Goal: Transaction & Acquisition: Download file/media

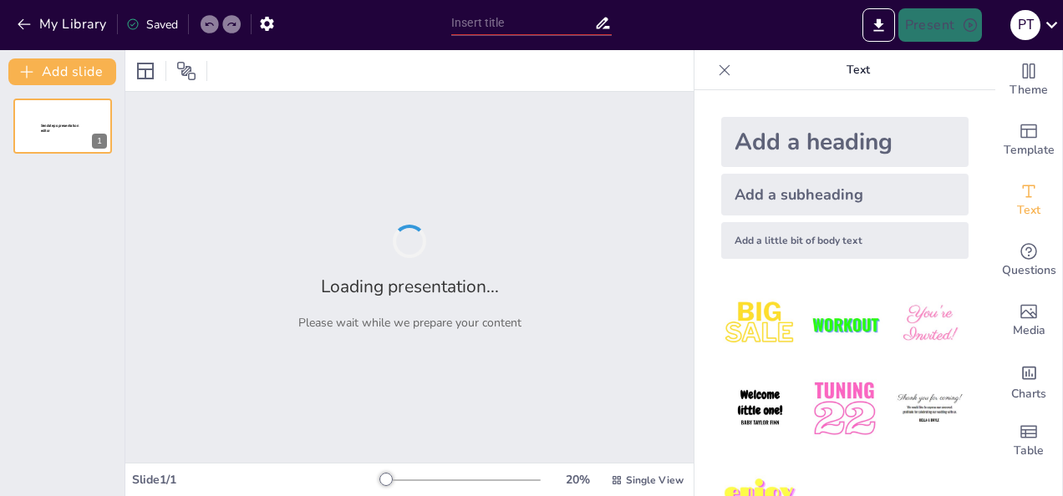
type input "Menjadi Orang Tua Pada Masa Remaja"
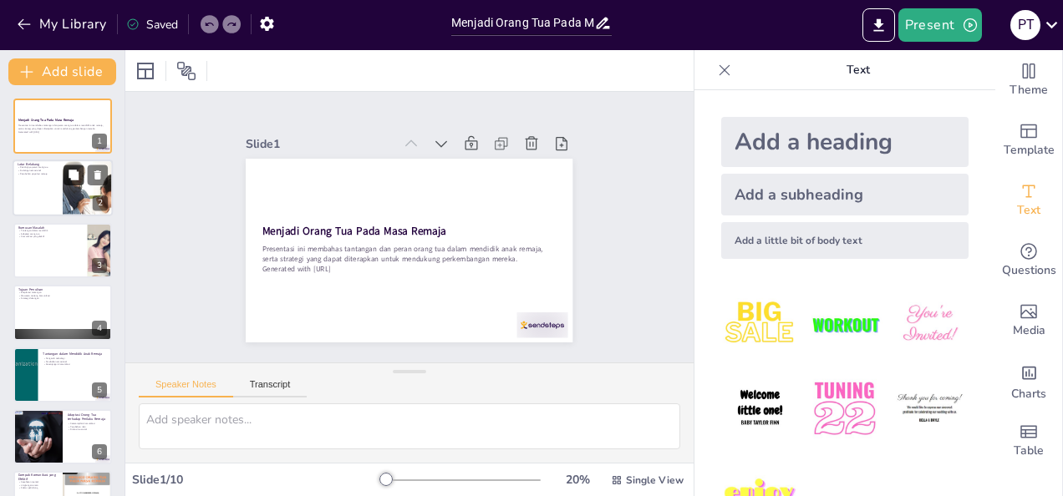
click at [74, 170] on icon at bounding box center [74, 175] width 10 height 10
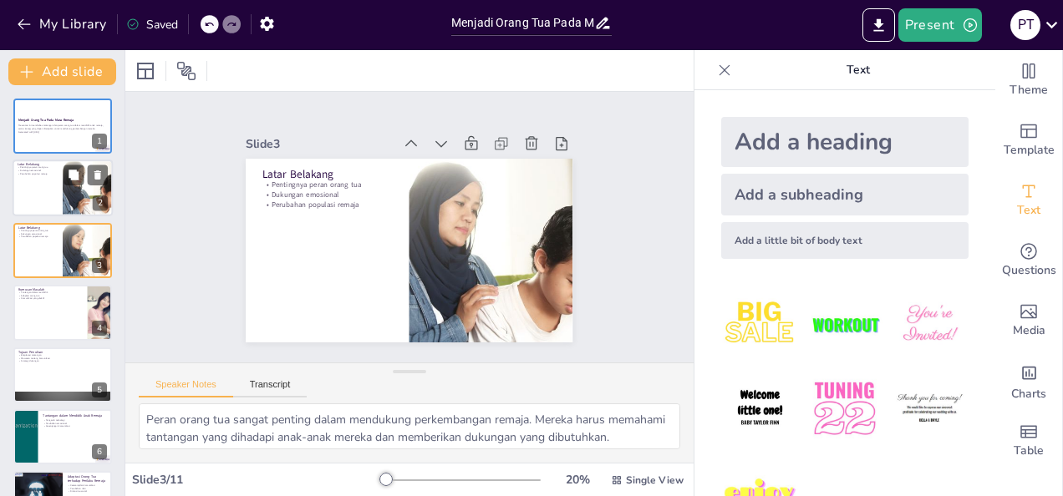
click at [52, 192] on div at bounding box center [63, 188] width 100 height 57
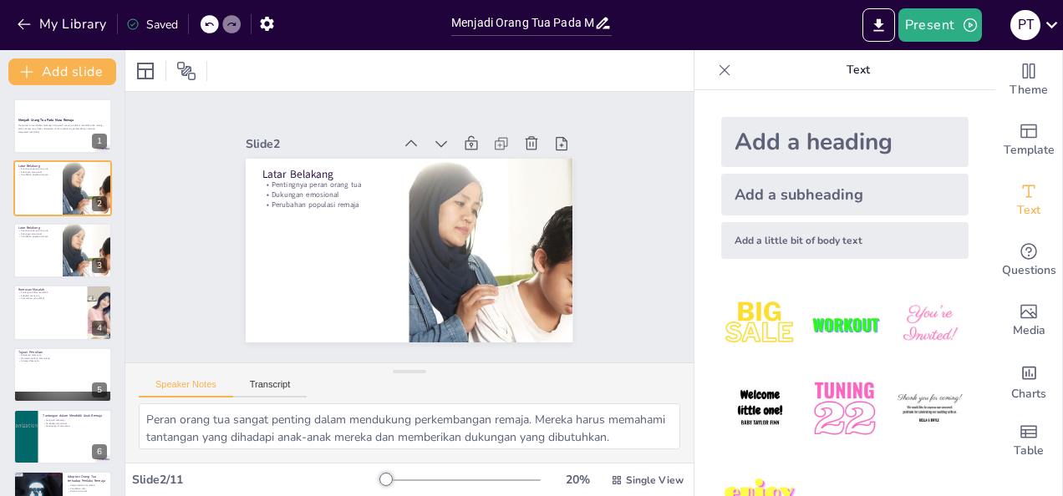
click at [50, 223] on div "Latar Belakang Pentingnya peran orang tua Dukungan emosional Perubahan populasi…" at bounding box center [62, 250] width 99 height 55
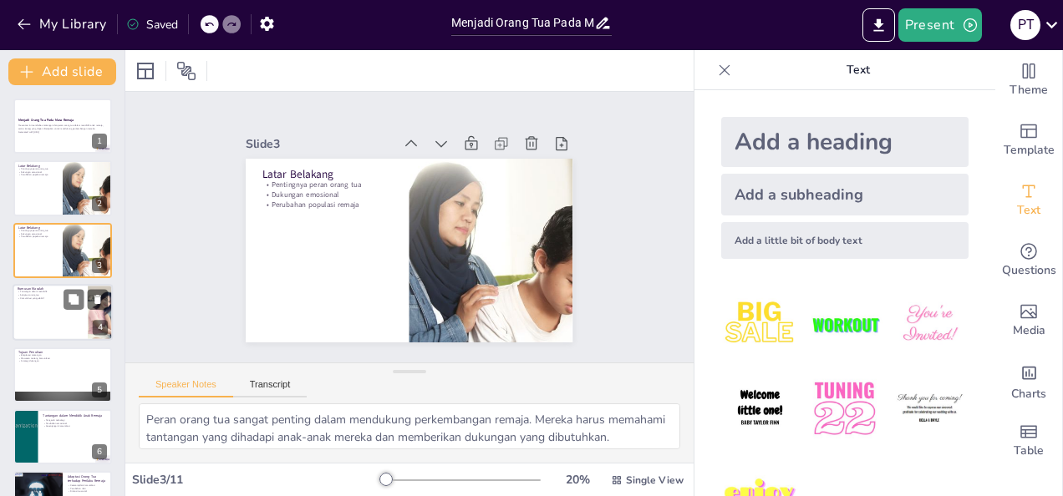
click at [50, 311] on div at bounding box center [63, 312] width 100 height 57
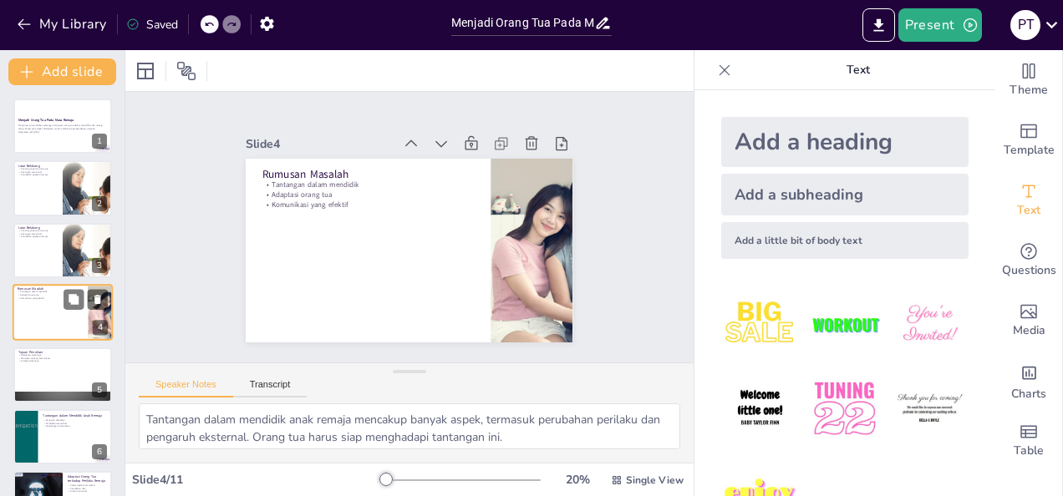
scroll to position [22, 0]
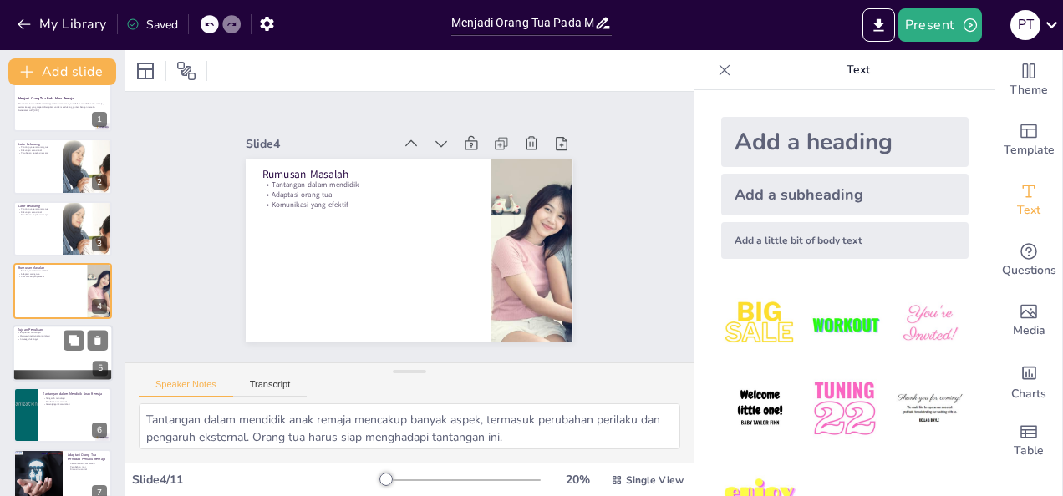
click at [47, 346] on div at bounding box center [63, 353] width 100 height 57
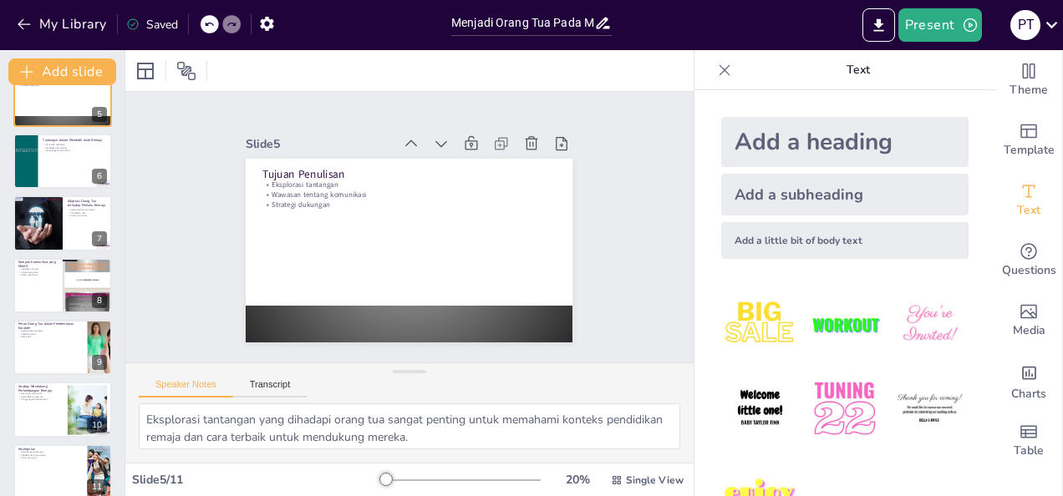
scroll to position [0, 0]
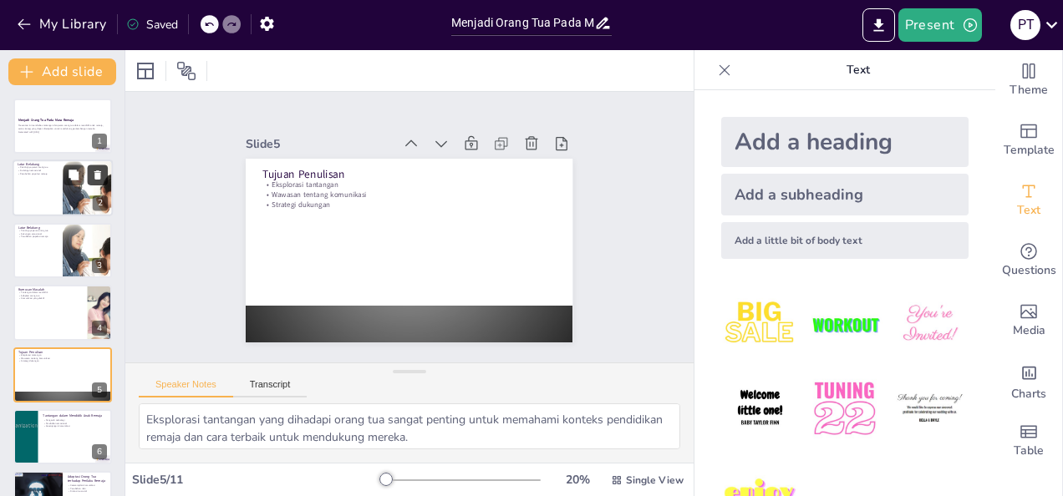
click at [95, 172] on icon at bounding box center [97, 175] width 7 height 9
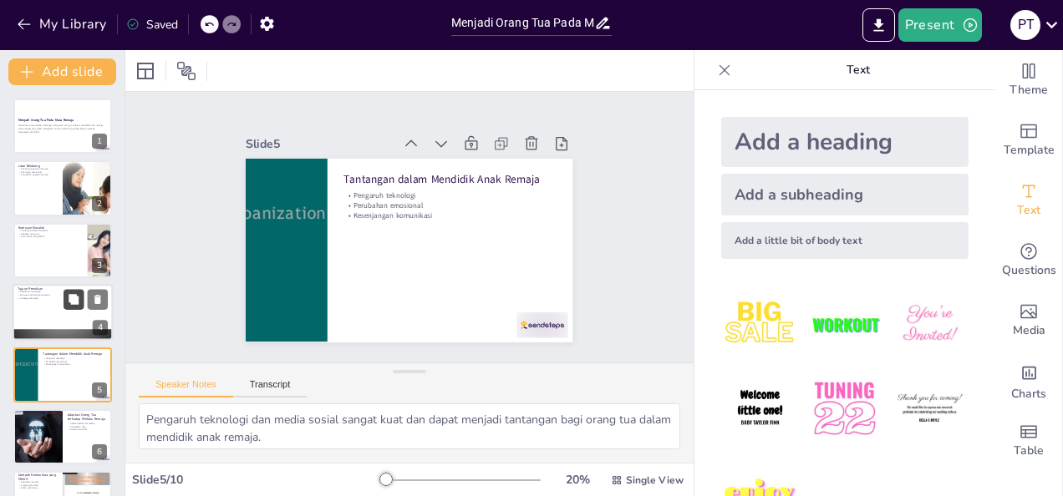
click at [63, 303] on button at bounding box center [73, 300] width 20 height 20
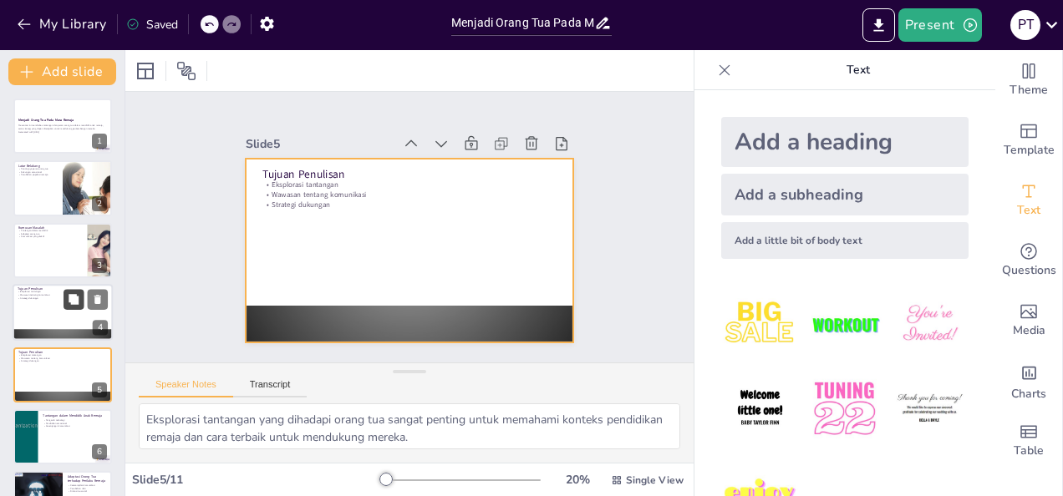
scroll to position [84, 0]
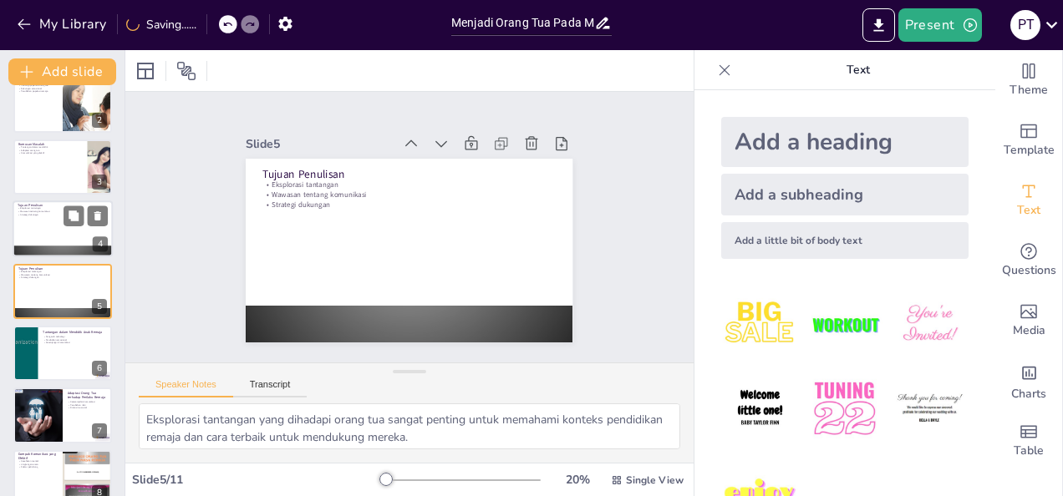
click at [21, 214] on p "Strategi dukungan" at bounding box center [63, 215] width 90 height 3
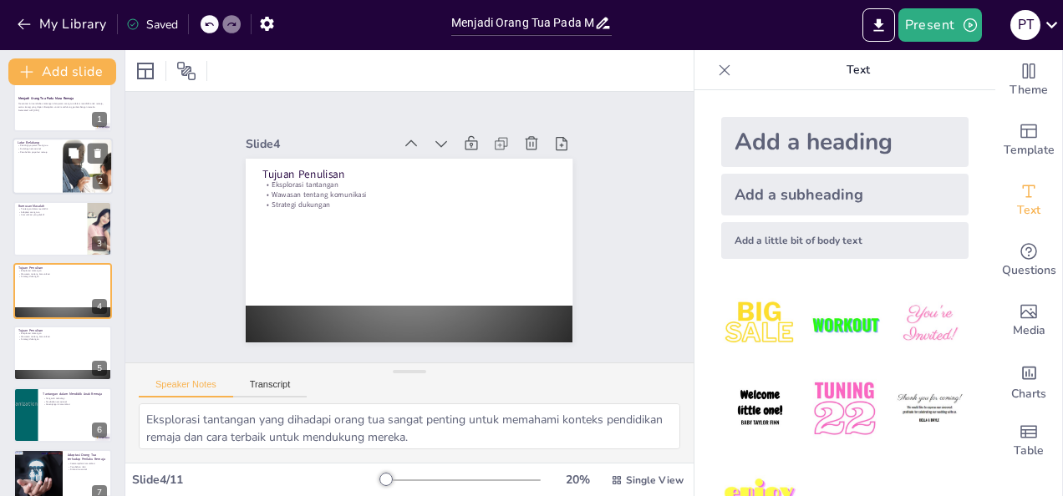
click at [26, 160] on div at bounding box center [63, 167] width 100 height 57
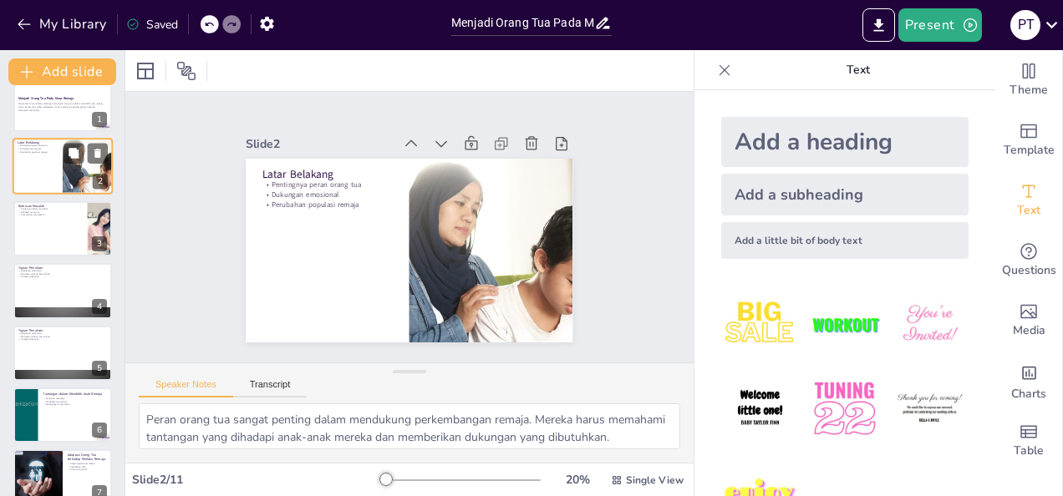
scroll to position [0, 0]
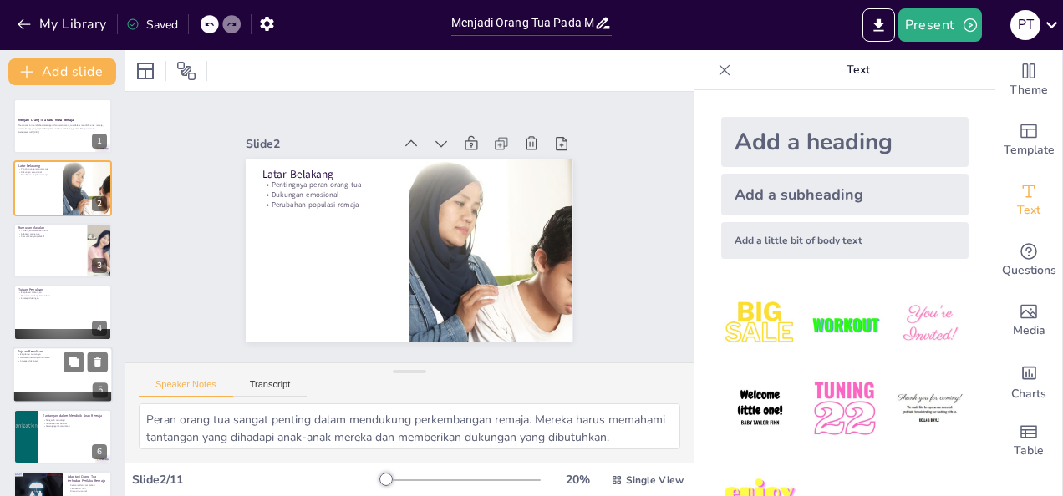
click at [53, 351] on p "Tujuan Penulisan" at bounding box center [63, 351] width 90 height 5
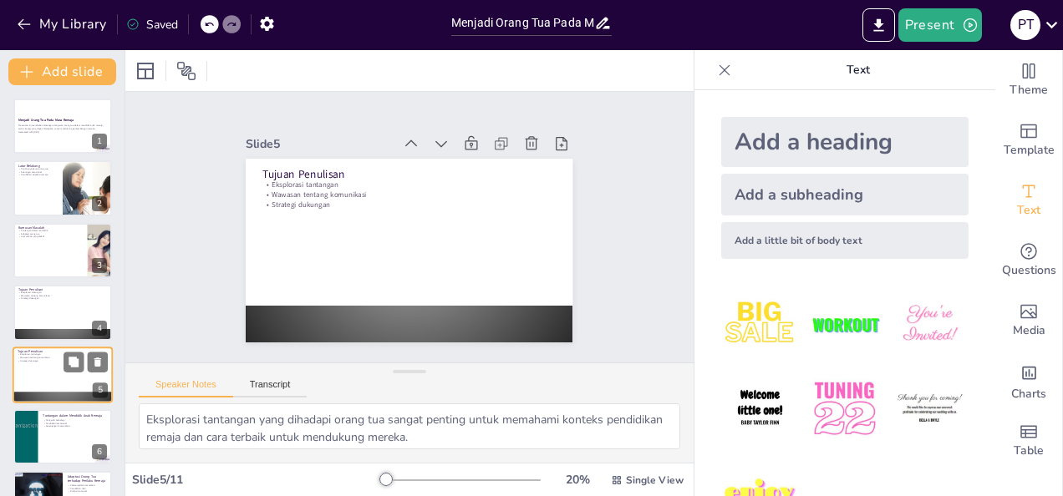
scroll to position [84, 0]
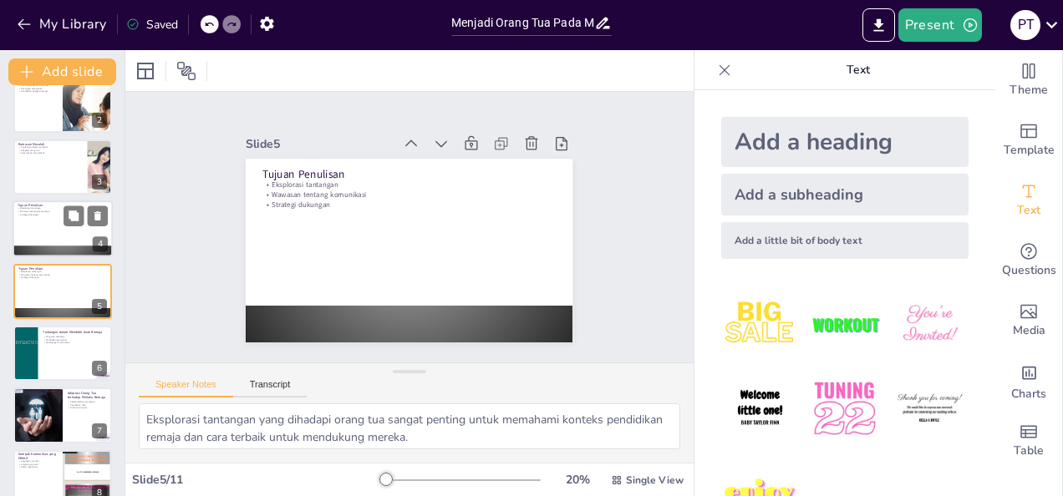
click at [48, 204] on p "Tujuan Penulisan" at bounding box center [63, 205] width 90 height 5
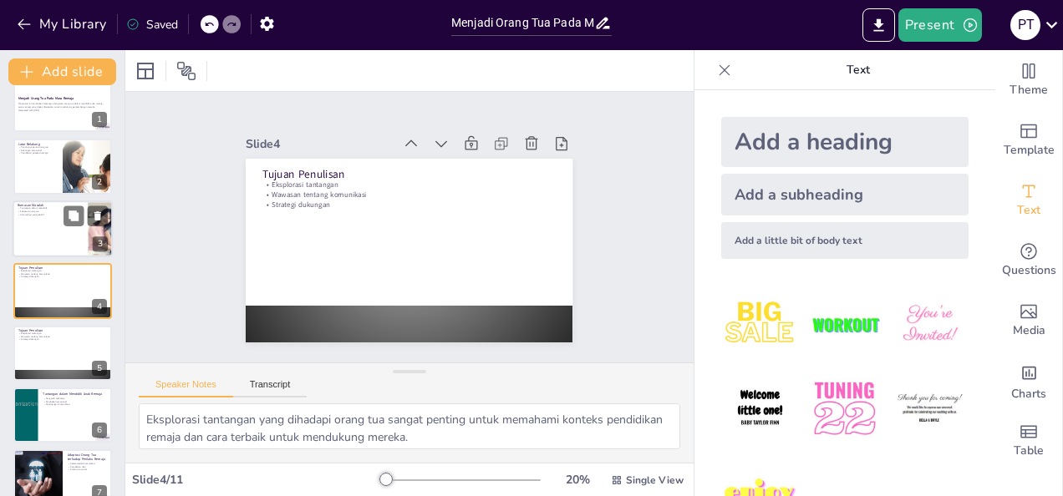
click at [35, 244] on div at bounding box center [63, 229] width 100 height 57
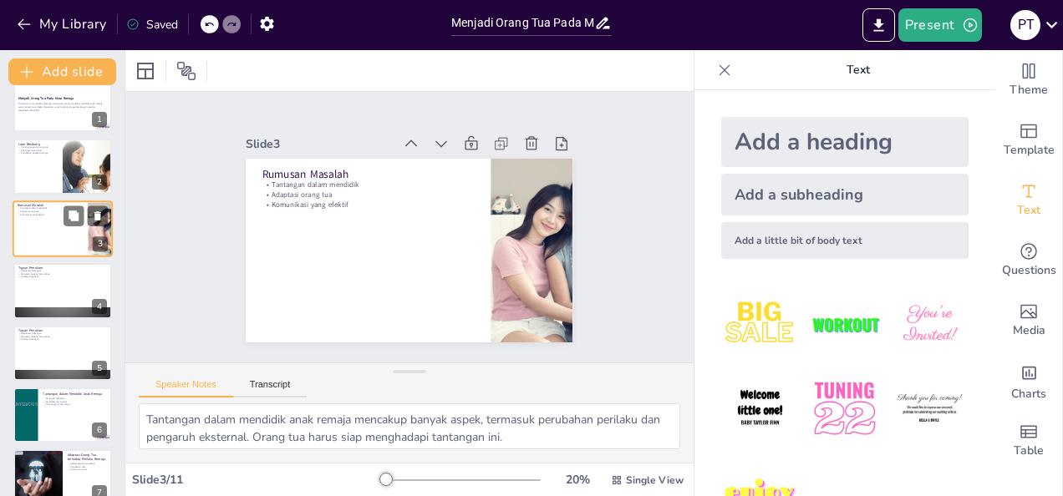
scroll to position [0, 0]
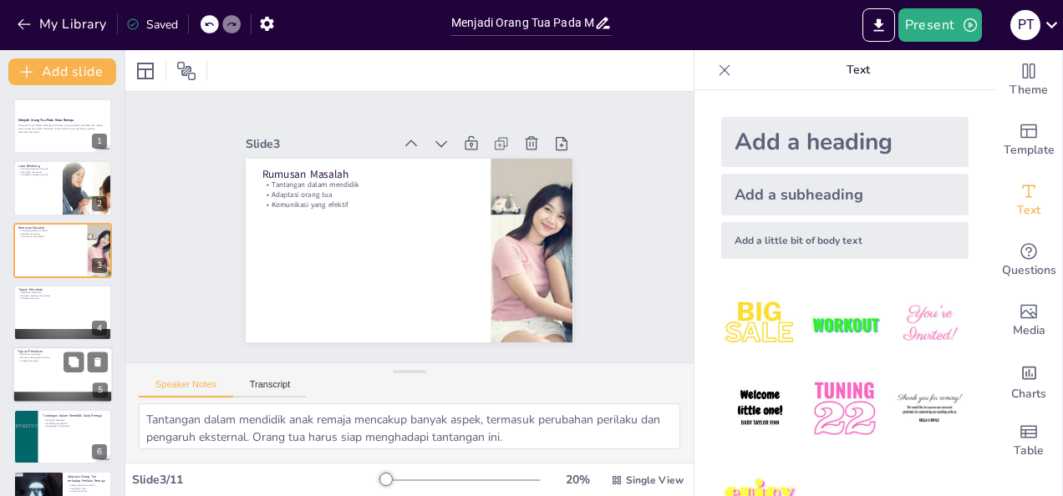
click at [46, 353] on p "Eksplorasi tantangan" at bounding box center [63, 354] width 90 height 3
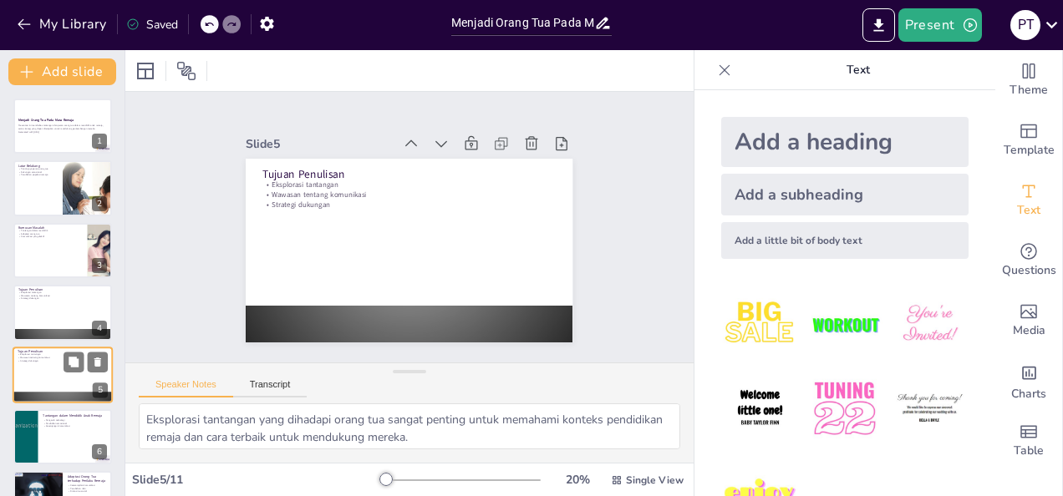
scroll to position [84, 0]
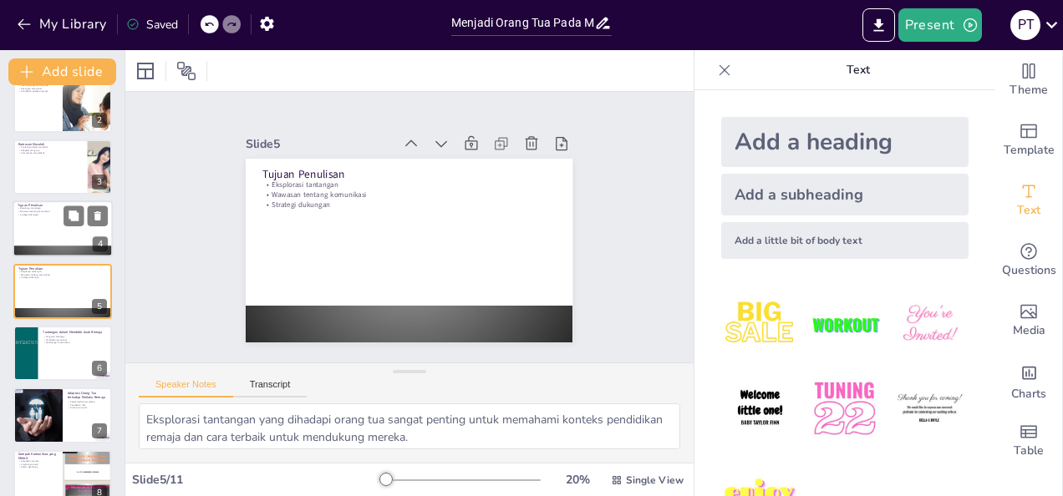
click at [47, 234] on div at bounding box center [63, 229] width 100 height 57
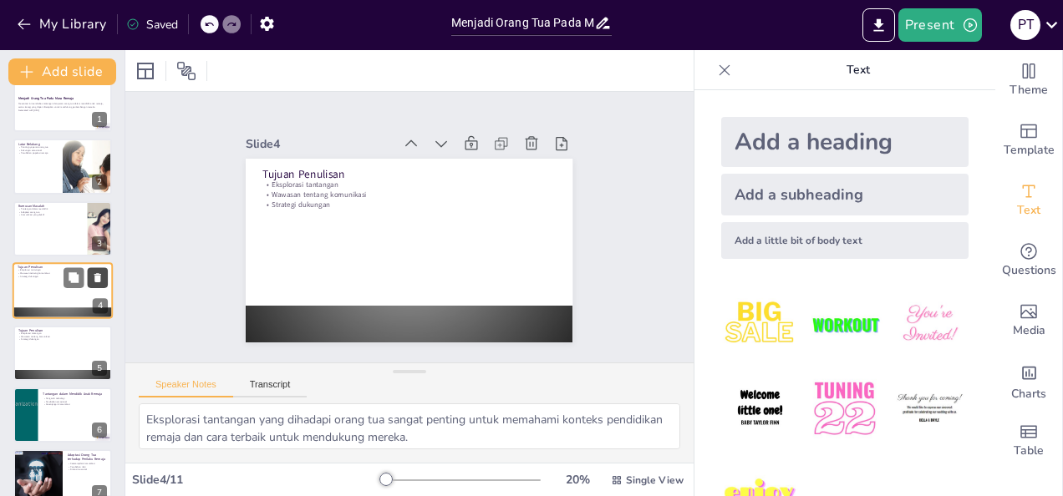
click at [95, 271] on button at bounding box center [98, 278] width 20 height 20
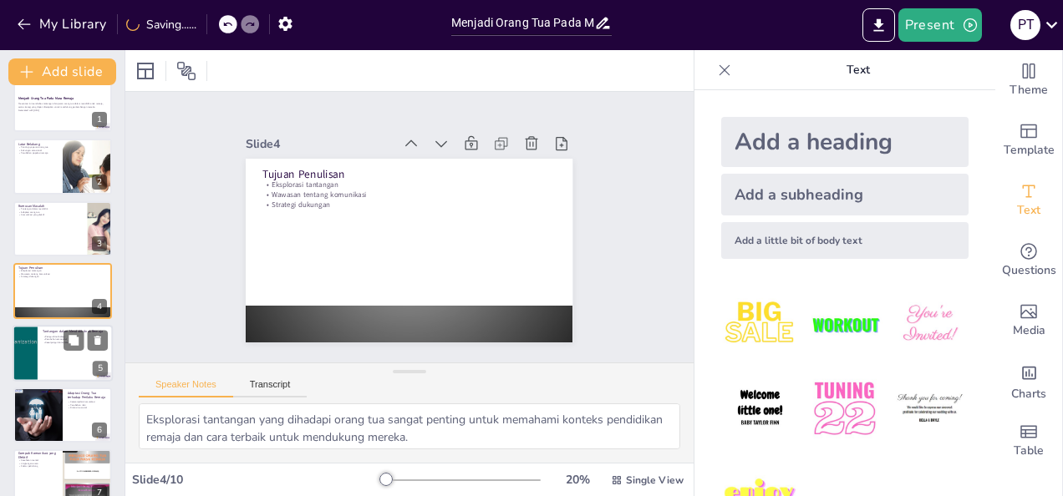
click at [78, 356] on div at bounding box center [63, 353] width 100 height 57
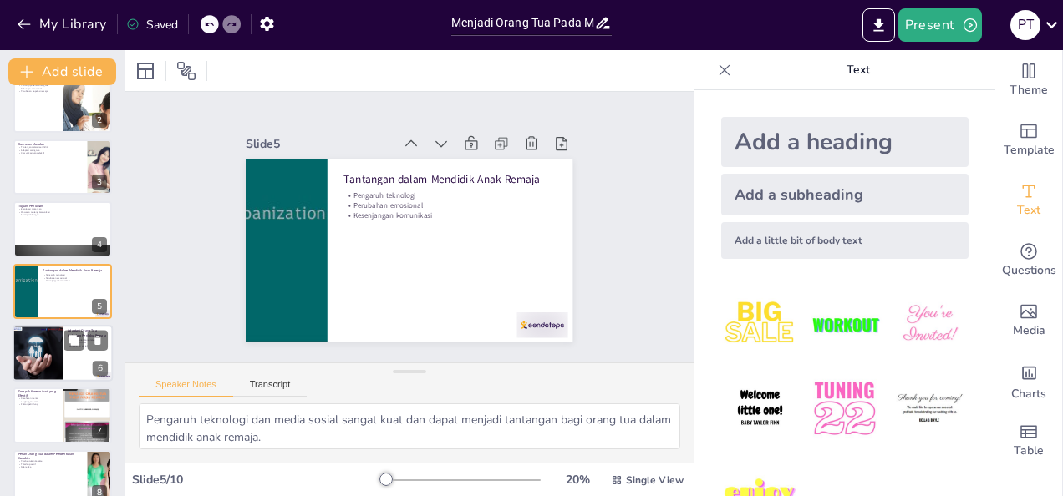
click at [55, 358] on div at bounding box center [38, 353] width 68 height 57
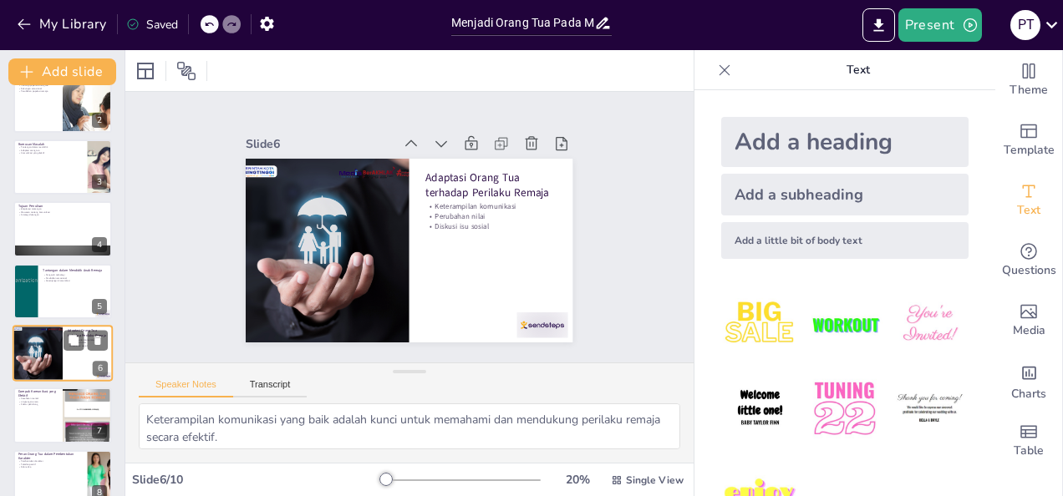
scroll to position [146, 0]
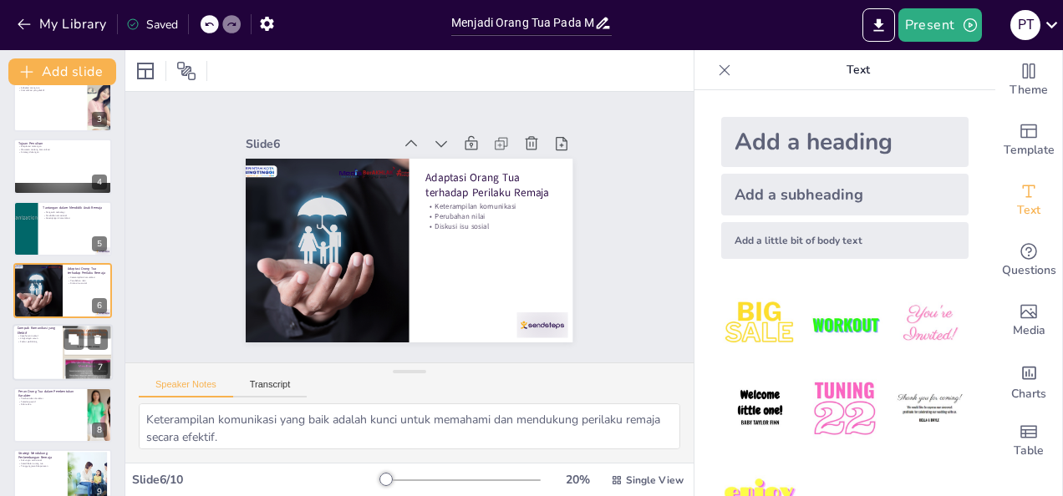
click at [33, 358] on div at bounding box center [63, 353] width 100 height 57
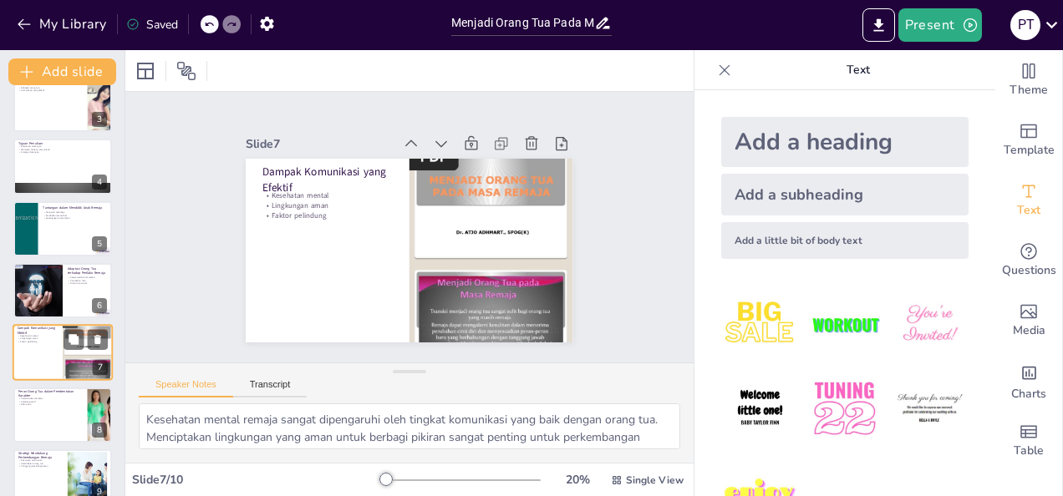
scroll to position [208, 0]
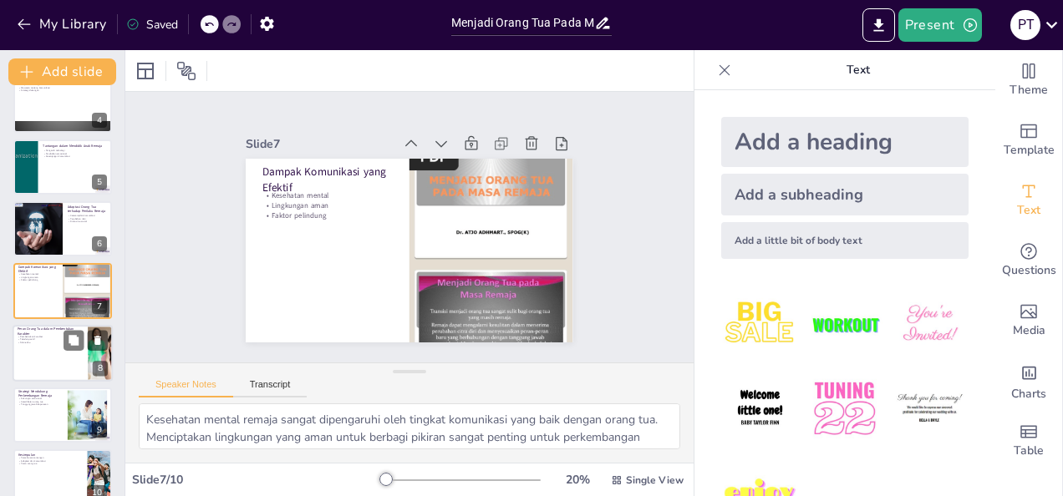
click at [33, 354] on div at bounding box center [63, 353] width 100 height 57
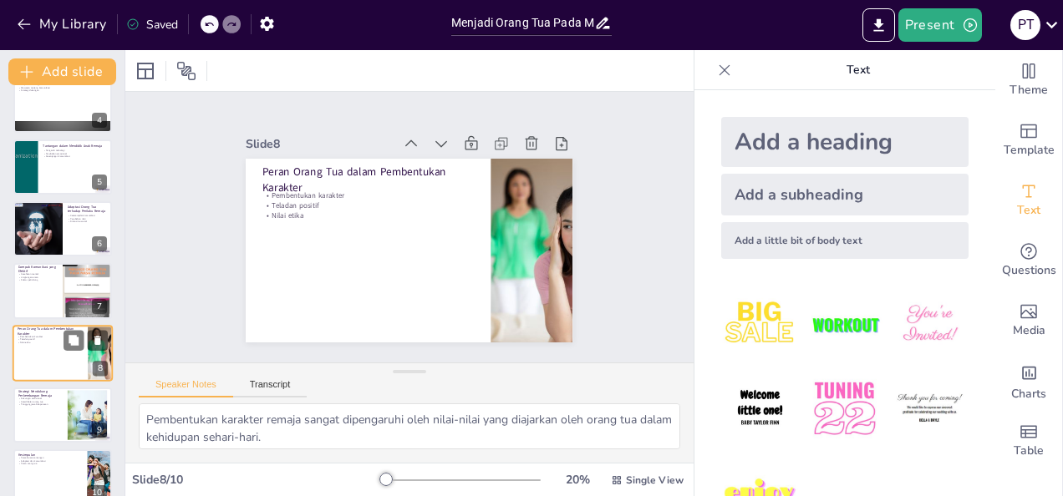
scroll to position [231, 0]
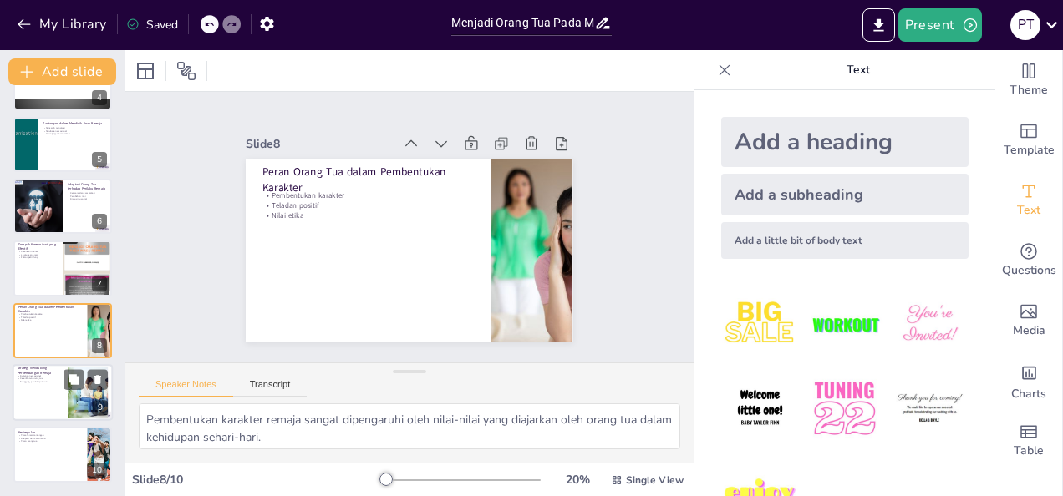
click at [37, 392] on div at bounding box center [63, 392] width 100 height 57
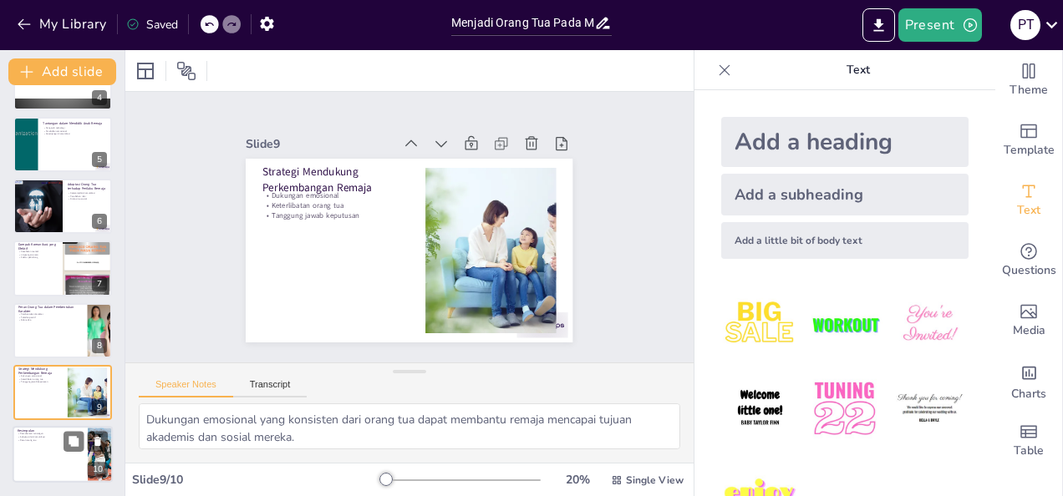
click at [28, 455] on div at bounding box center [63, 455] width 100 height 57
type textarea "Pemahaman terhadap tantangan yang dihadapi remaja sangat penting untuk membantu…"
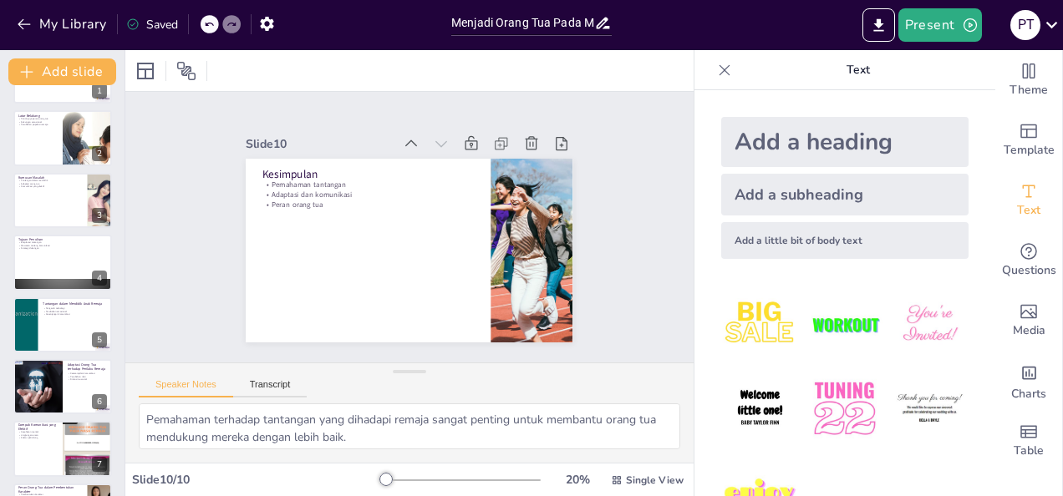
scroll to position [49, 0]
click at [20, 14] on button "My Library" at bounding box center [63, 24] width 101 height 27
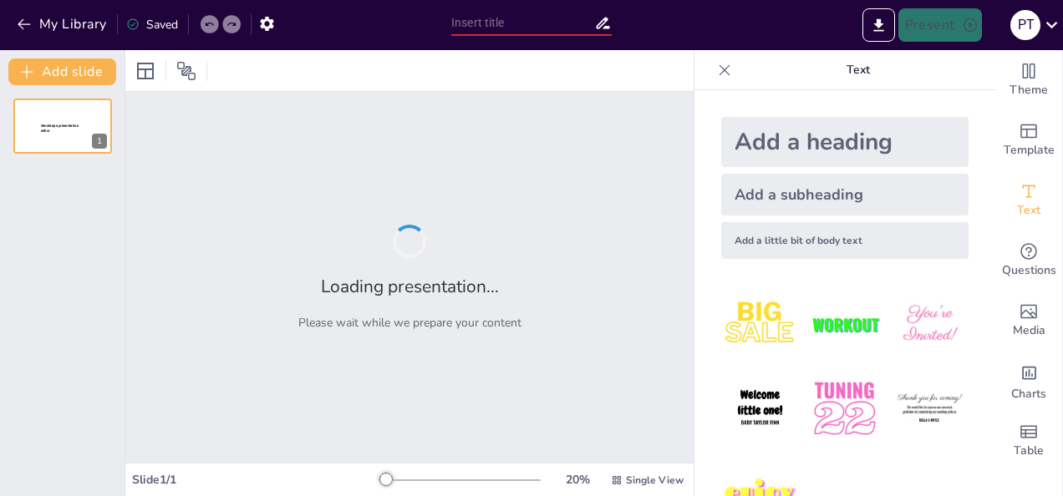
type input "MENJADI ORANG TUA PADA MASA REMAJA"
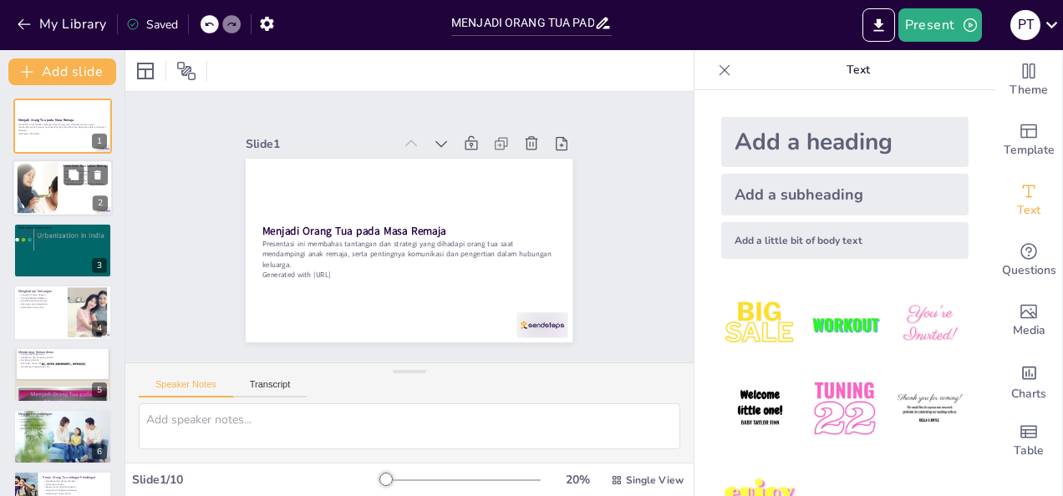
click at [94, 194] on div at bounding box center [63, 188] width 100 height 57
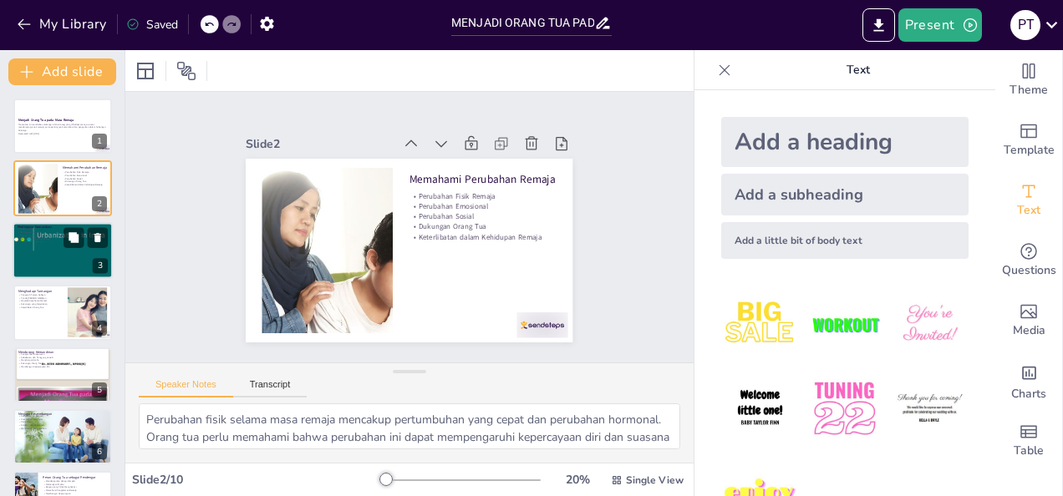
click at [74, 252] on div at bounding box center [63, 251] width 100 height 76
type textarea "Menciptakan suasana yang nyaman sangat penting agar remaja merasa aman untuk be…"
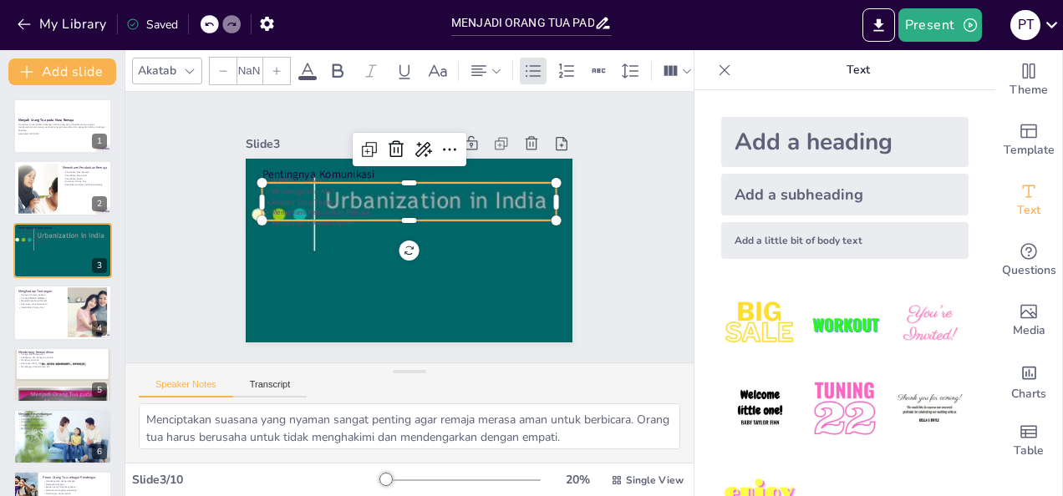
type input "32"
click at [333, 190] on p "Respon yang Tepat" at bounding box center [419, 204] width 273 height 129
click at [470, 166] on icon at bounding box center [484, 180] width 28 height 28
click at [444, 152] on icon at bounding box center [455, 162] width 22 height 21
click at [272, 233] on div "Slide 1 Menjadi Orang Tua pada Masa Remaja Presentasi ini membahas tantangan da…" at bounding box center [408, 227] width 273 height 442
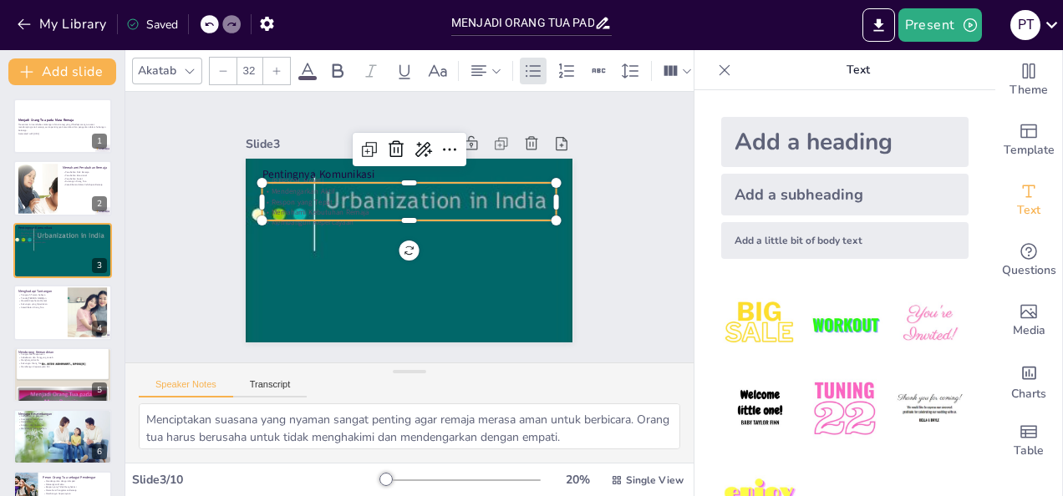
click at [349, 197] on p "Respon yang Tepat" at bounding box center [426, 208] width 226 height 205
click at [495, 65] on icon at bounding box center [496, 71] width 12 height 12
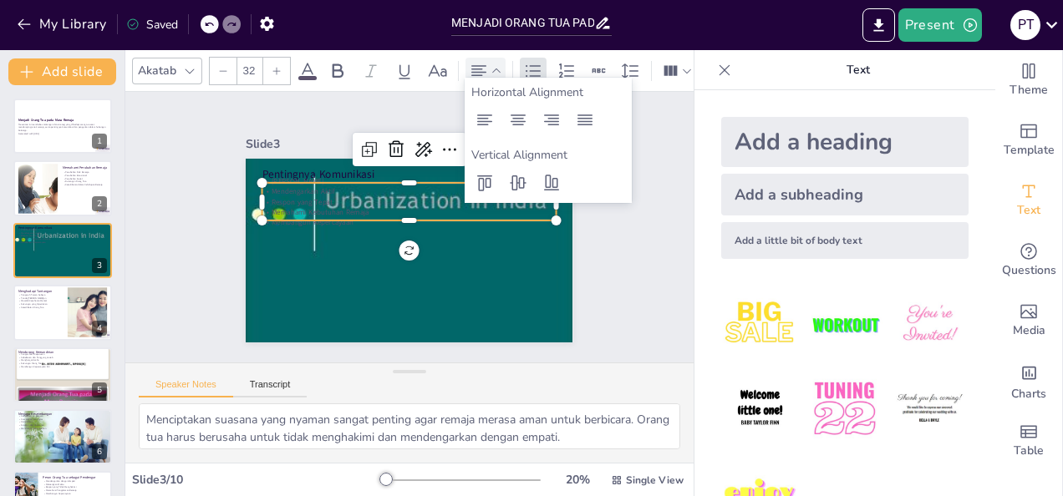
click at [495, 65] on icon at bounding box center [496, 71] width 12 height 12
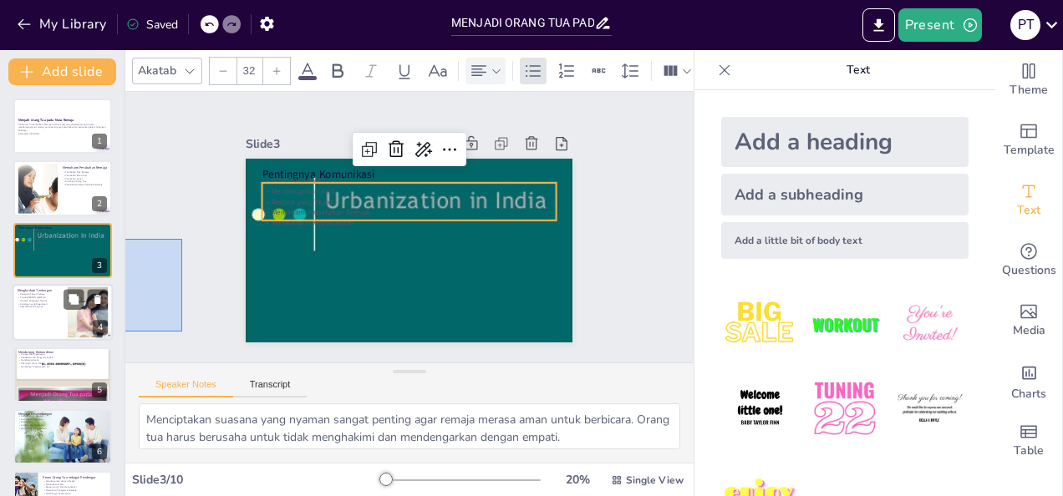
drag, startPoint x: 182, startPoint y: 239, endPoint x: 15, endPoint y: 330, distance: 190.3
click at [15, 330] on div "Document fonts Akatab Recently used Mulish Popular fonts Lato Montserrat Open S…" at bounding box center [531, 273] width 1063 height 446
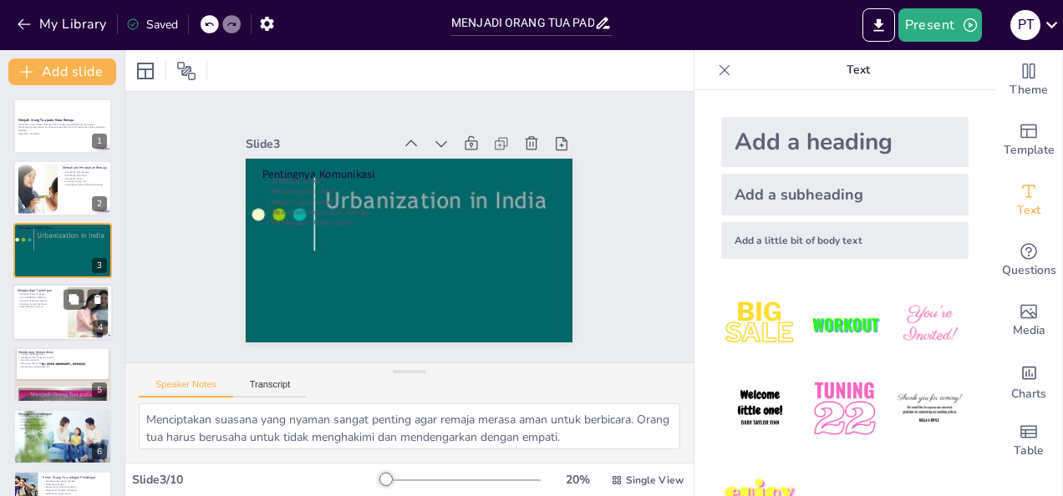
click at [15, 330] on div at bounding box center [63, 312] width 100 height 57
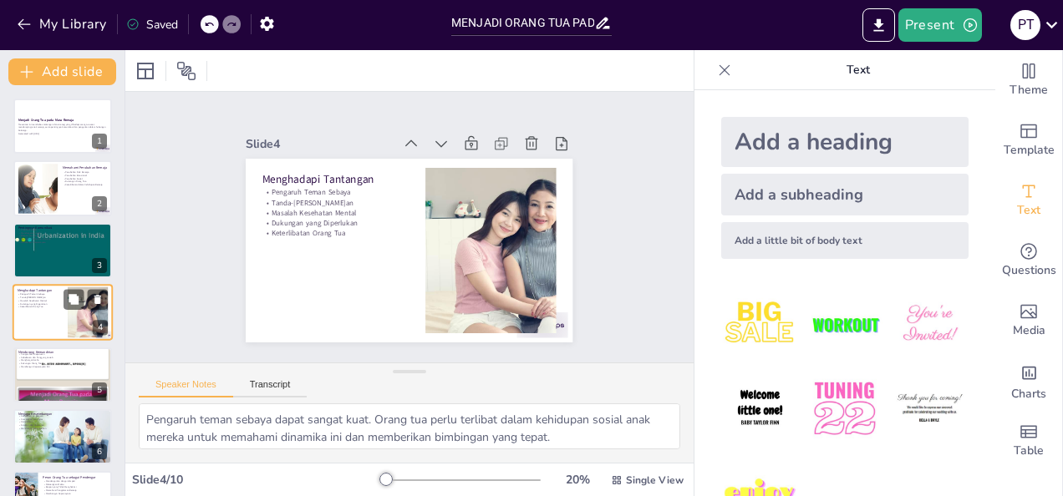
scroll to position [22, 0]
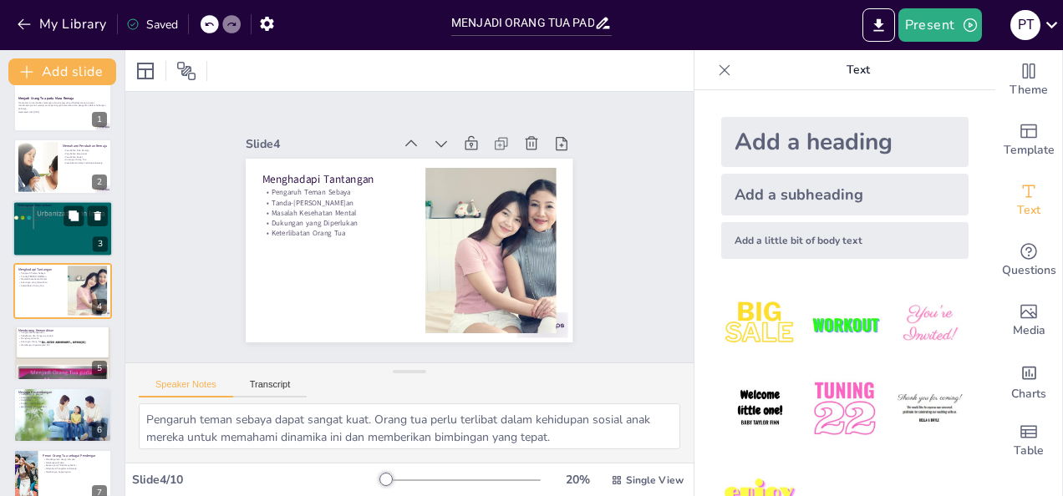
click at [34, 219] on p "Membangun Kepercayaan" at bounding box center [63, 220] width 90 height 3
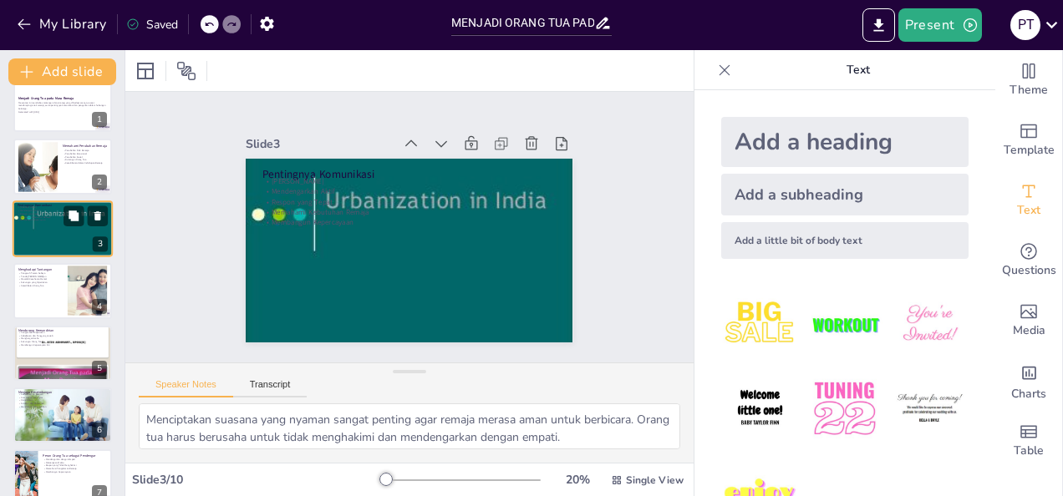
scroll to position [0, 0]
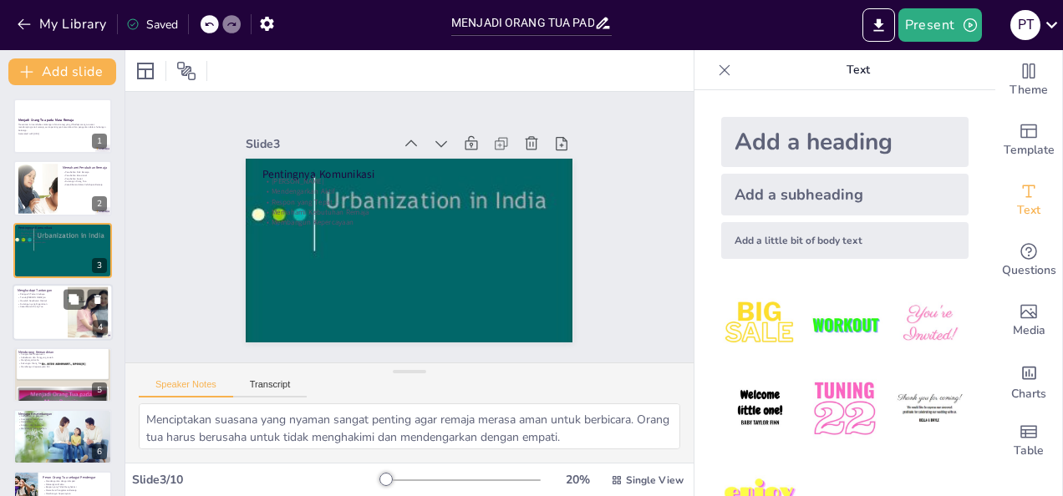
click at [53, 297] on p "Tanda-[PERSON_NAME]an" at bounding box center [40, 298] width 45 height 3
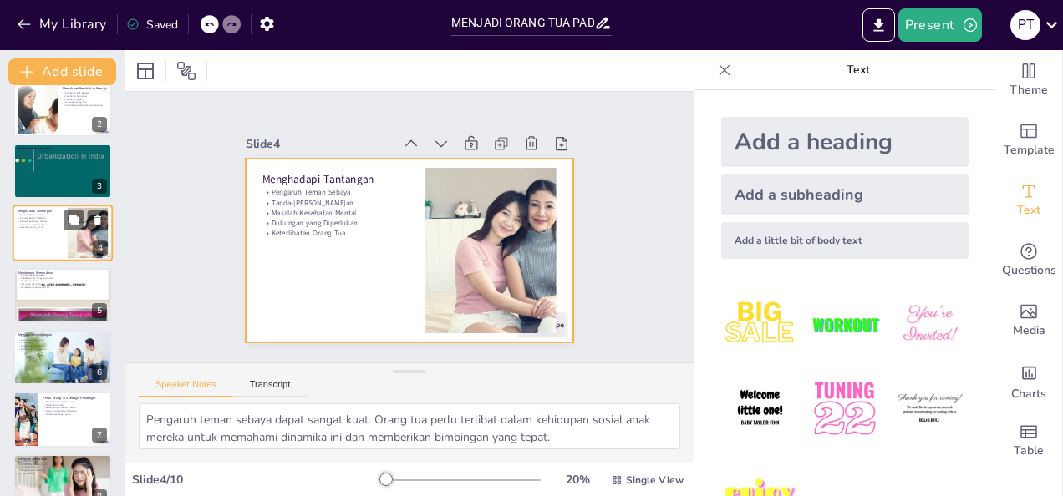
scroll to position [90, 0]
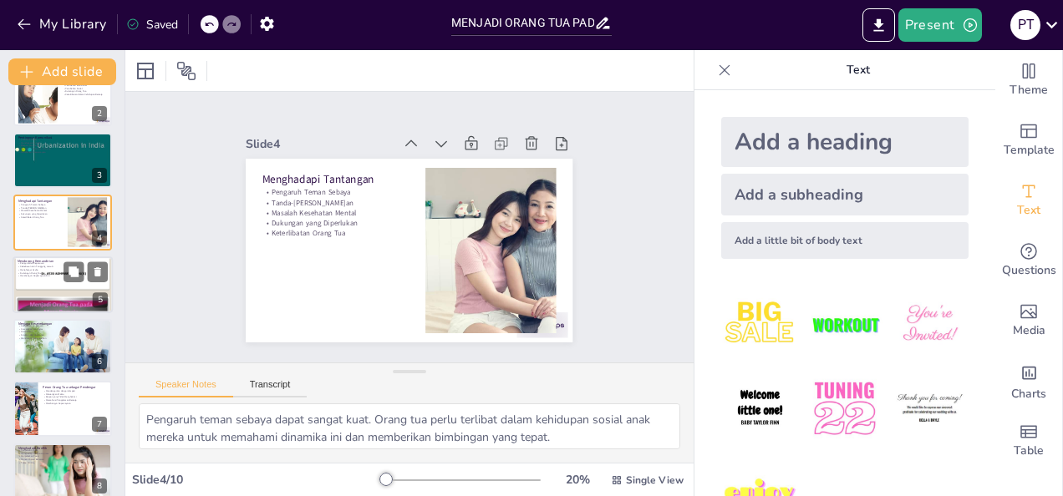
click at [28, 268] on p "Menghargai Usaha" at bounding box center [63, 269] width 90 height 3
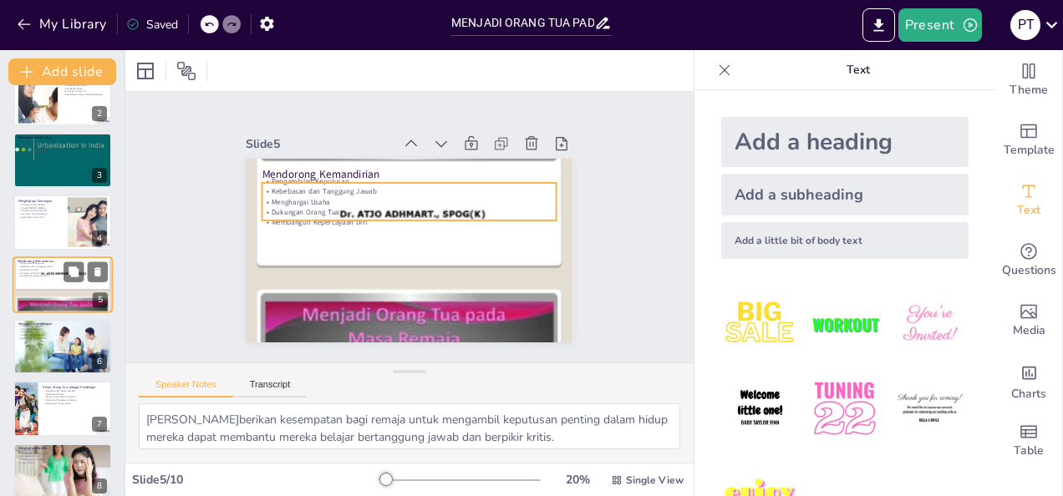
scroll to position [84, 0]
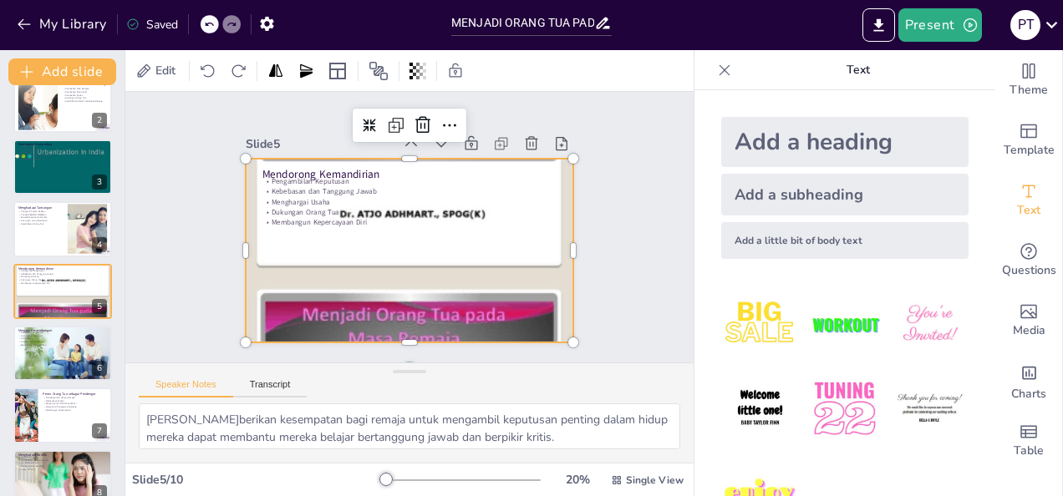
click at [286, 301] on div at bounding box center [391, 243] width 541 height 533
click at [77, 359] on div at bounding box center [63, 353] width 100 height 67
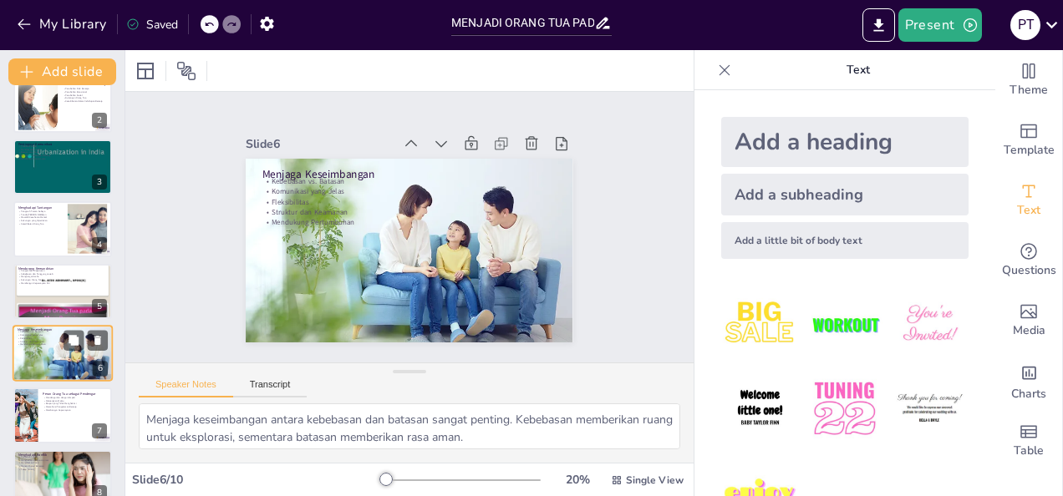
scroll to position [146, 0]
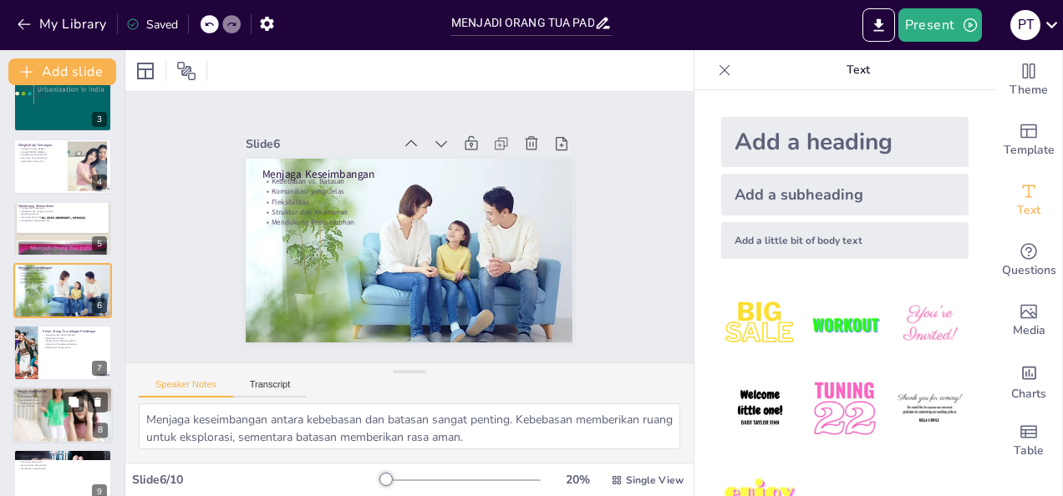
click at [45, 436] on div at bounding box center [63, 415] width 100 height 67
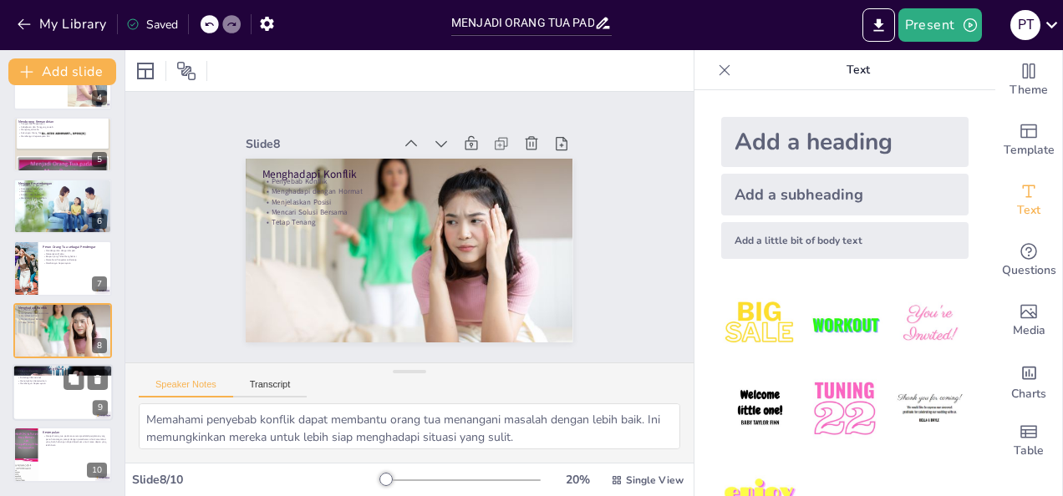
click at [62, 410] on div at bounding box center [63, 392] width 100 height 57
type textarea "Menghabiskan waktu bersama dalam kegiatan yang disukai remaja dapat memperkuat …"
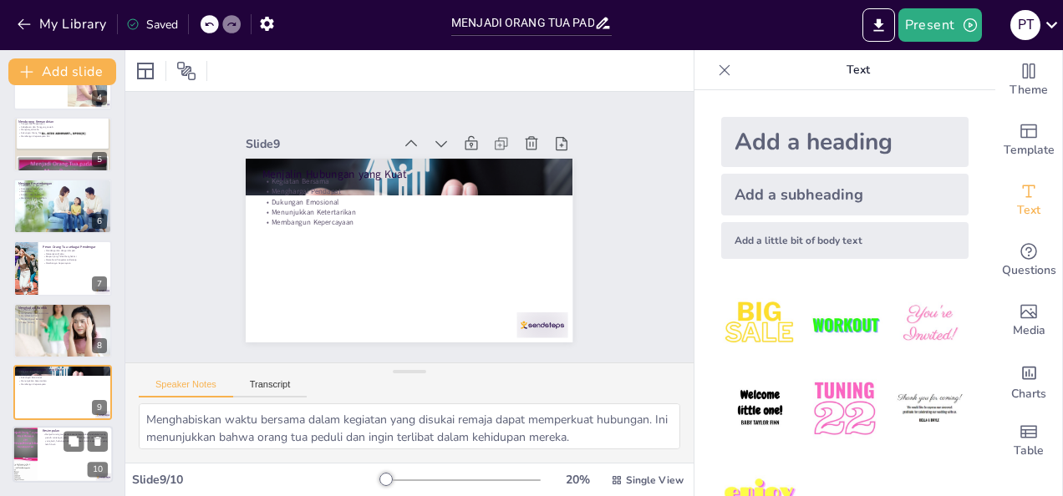
click at [74, 456] on div at bounding box center [63, 455] width 100 height 57
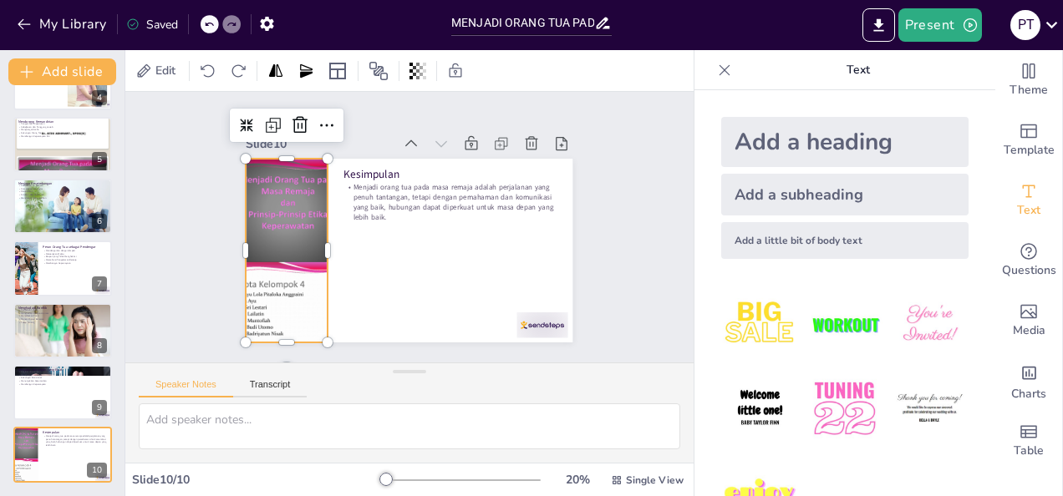
click at [244, 300] on div at bounding box center [291, 186] width 211 height 228
click at [332, 119] on icon at bounding box center [338, 117] width 13 height 4
click at [269, 279] on div at bounding box center [287, 199] width 201 height 224
click at [348, 52] on icon at bounding box center [357, 42] width 18 height 18
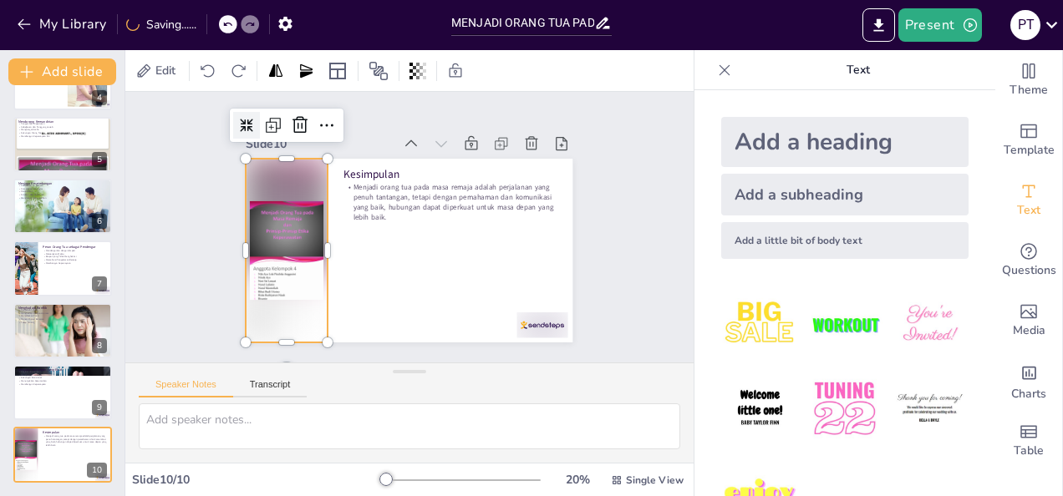
click at [267, 357] on icon at bounding box center [275, 365] width 17 height 17
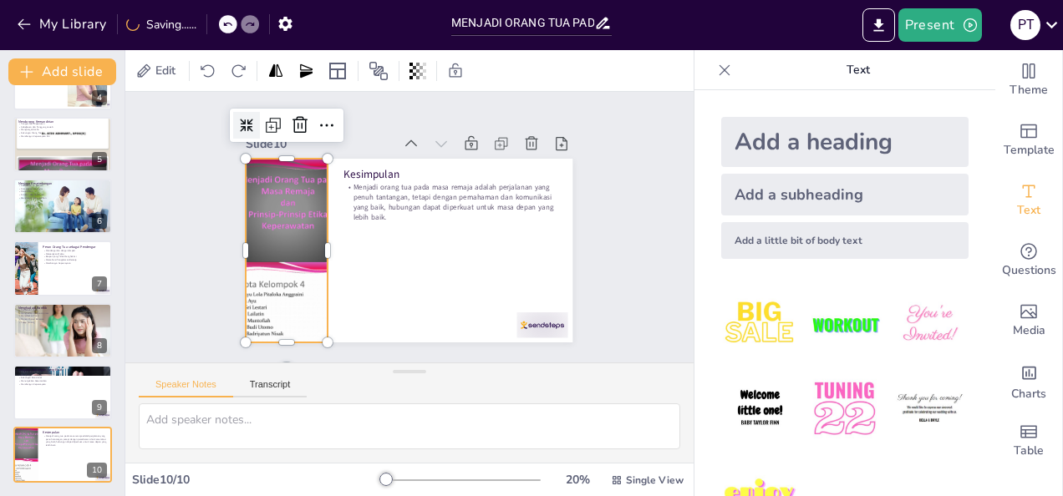
click at [367, 48] on icon at bounding box center [377, 38] width 20 height 20
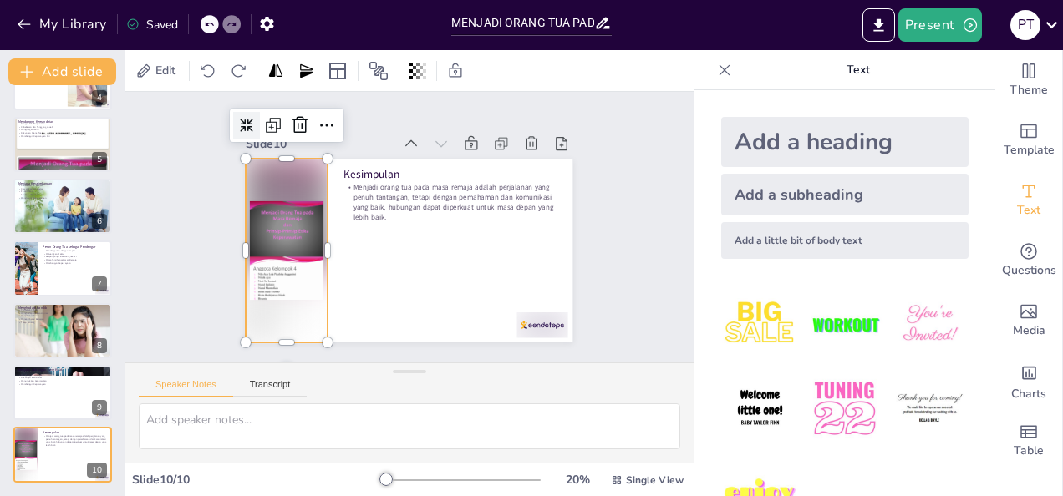
click at [310, 68] on icon at bounding box center [319, 57] width 19 height 19
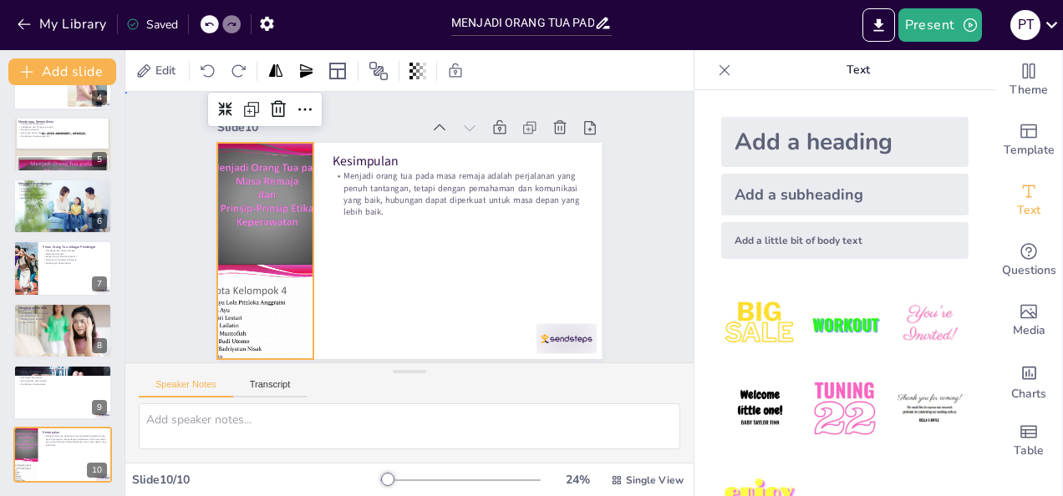
click at [156, 314] on div "Slide 1 Menjadi Orang Tua pada Masa Remaja Presentasi ini membahas tantangan da…" at bounding box center [409, 227] width 627 height 519
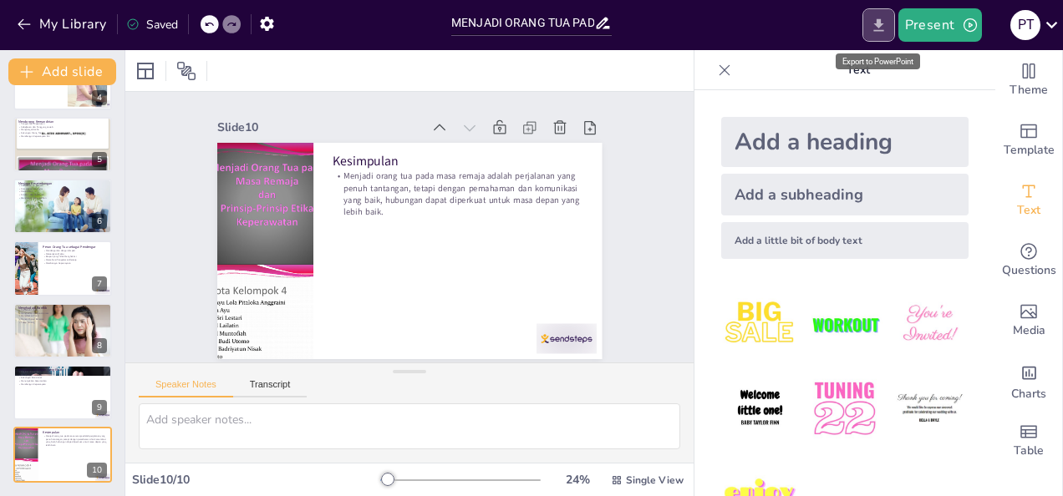
click at [864, 18] on button "Export to PowerPoint" at bounding box center [878, 24] width 33 height 33
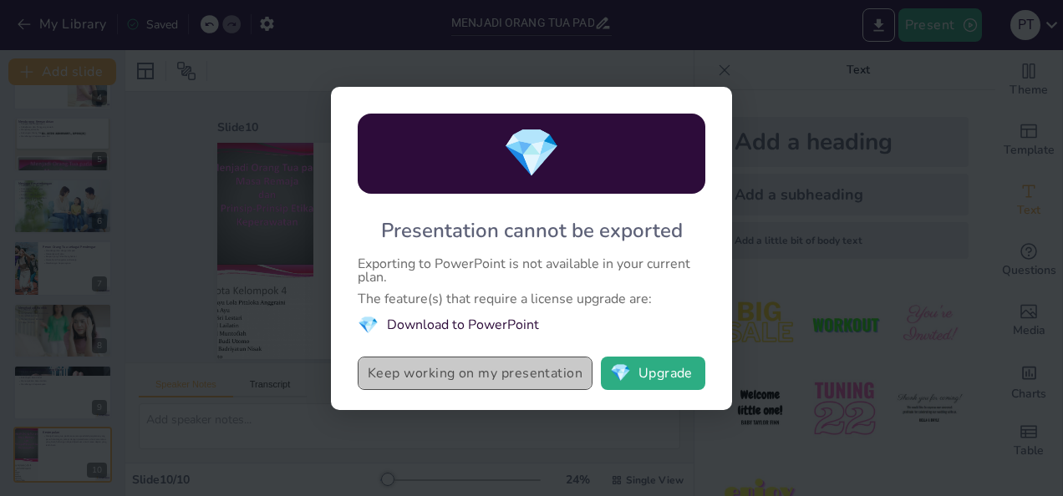
click at [548, 368] on button "Keep working on my presentation" at bounding box center [475, 373] width 235 height 33
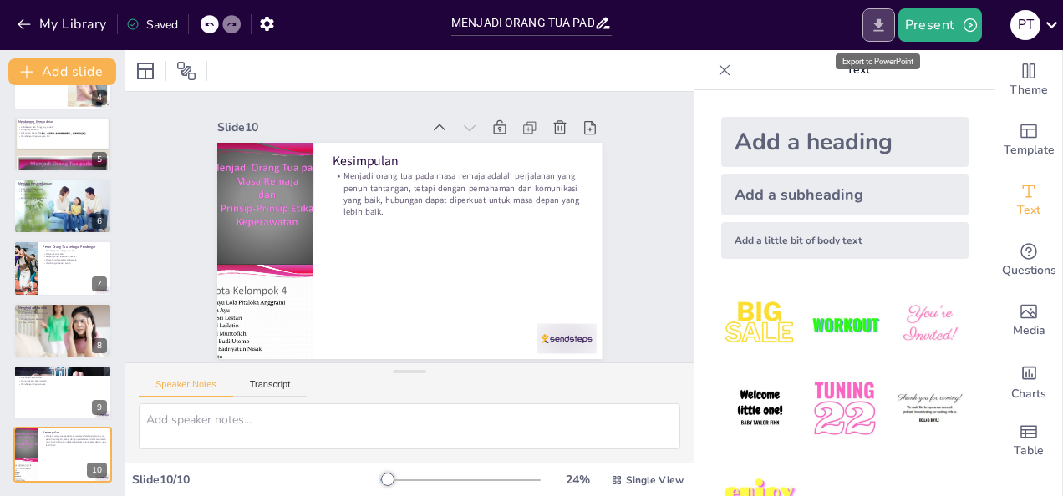
click at [867, 13] on button "Export to PowerPoint" at bounding box center [878, 24] width 33 height 33
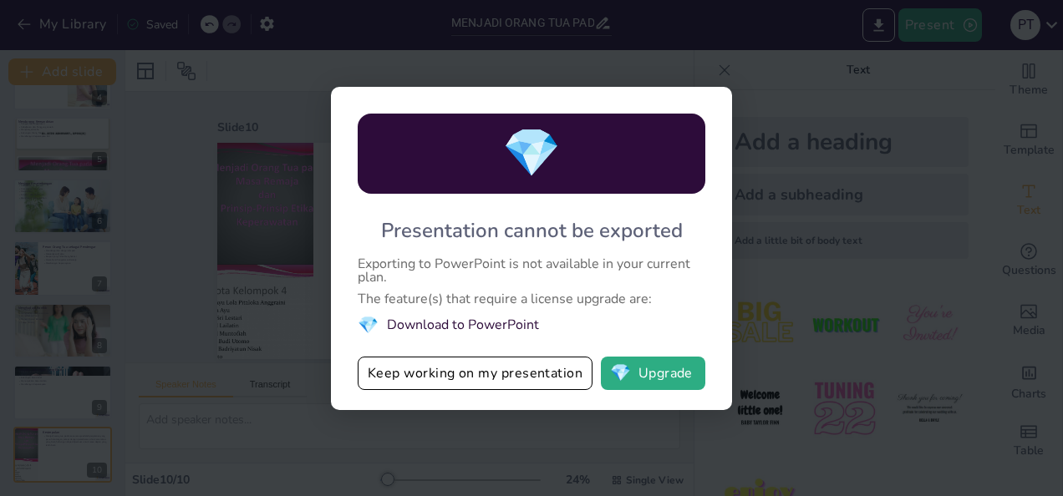
click at [461, 319] on li "💎 Download to PowerPoint" at bounding box center [532, 325] width 348 height 23
click at [623, 379] on span "💎" at bounding box center [620, 373] width 21 height 17
